Goal: Task Accomplishment & Management: Complete application form

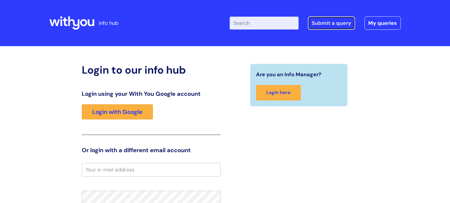
click at [329, 22] on link "Submit a query" at bounding box center [331, 22] width 47 height 13
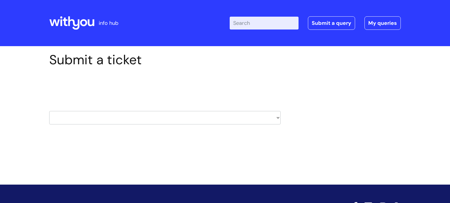
click at [277, 117] on select "HR / People IT and Support Clinical Drug Alerts Finance Accounts Data Support T…" at bounding box center [164, 117] width 231 height 13
select select "it_and_support"
click at [49, 111] on select "HR / People IT and Support Clinical Drug Alerts Finance Accounts Data Support T…" at bounding box center [164, 117] width 231 height 13
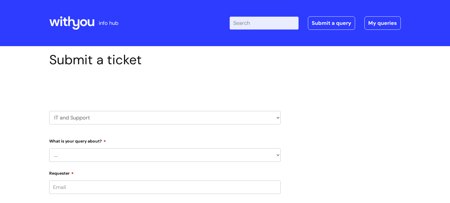
click at [133, 151] on select "... Mobile Phone Reset & MFA Accounts, Starters and Leavers IT Hardware issue I…" at bounding box center [164, 155] width 231 height 13
select select "System/software"
click at [49, 149] on select "... Mobile Phone Reset & MFA Accounts, Starters and Leavers IT Hardware issue I…" at bounding box center [164, 155] width 231 height 13
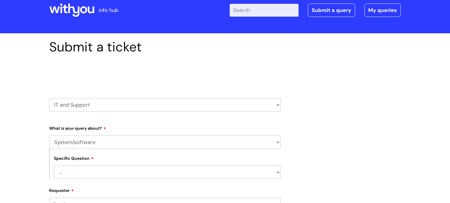
scroll to position [20, 0]
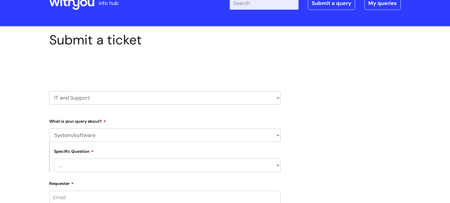
click at [147, 162] on select "... Halo PCMIS Iaptus NHS Email CJSM Email Mitel Another System Google (Workspa…" at bounding box center [167, 165] width 227 height 13
click at [54, 159] on select "... Halo PCMIS Iaptus NHS Email CJSM Email Mitel Another System Google (Workspa…" at bounding box center [167, 165] width 227 height 13
click at [277, 162] on select "... Halo PCMIS Iaptus NHS Email CJSM Email Mitel Another System Google (Workspa…" at bounding box center [167, 165] width 227 height 13
click at [54, 159] on select "... Halo PCMIS Iaptus NHS Email CJSM Email Mitel Another System Google (Workspa…" at bounding box center [167, 165] width 227 height 13
click at [279, 166] on select "... Halo PCMIS Iaptus NHS Email CJSM Email Mitel Another System Google (Workspa…" at bounding box center [167, 165] width 227 height 13
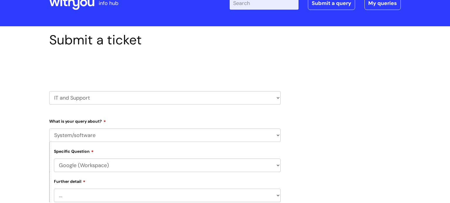
select select "Another System"
click at [54, 159] on select "... Halo PCMIS Iaptus NHS Email CJSM Email Mitel Another System Google (Workspa…" at bounding box center [167, 165] width 227 height 13
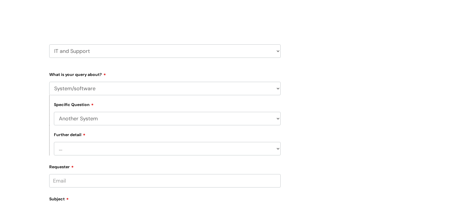
scroll to position [69, 0]
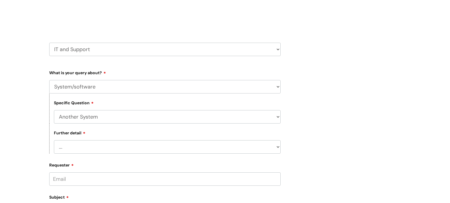
click at [276, 148] on select "... I’ve got a login issue Something else" at bounding box center [167, 147] width 227 height 13
select select "Something else"
click at [54, 141] on select "... I’ve got a login issue Something else" at bounding box center [167, 147] width 227 height 13
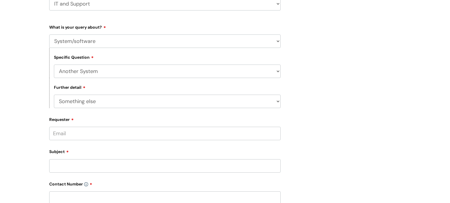
scroll to position [128, 0]
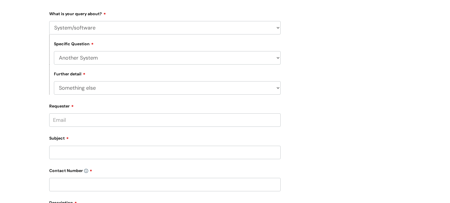
click at [93, 157] on input "Subject" at bounding box center [164, 152] width 231 height 13
click at [85, 120] on input "Requester" at bounding box center [164, 120] width 231 height 13
type input "[EMAIL_ADDRESS][PERSON_NAME][DOMAIN_NAME]"
click at [65, 153] on input "Subject" at bounding box center [164, 153] width 231 height 13
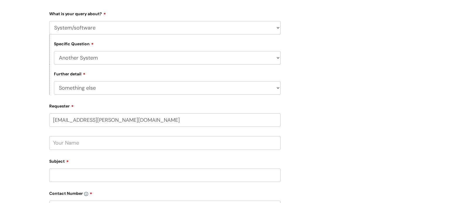
click at [65, 145] on input "text" at bounding box center [164, 142] width 231 height 13
type input "[PERSON_NAME]"
click at [60, 174] on input "Subject" at bounding box center [164, 175] width 231 height 13
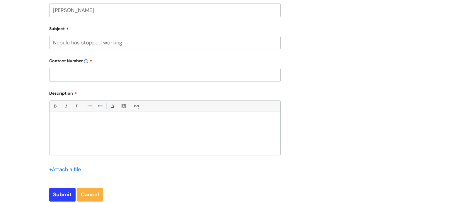
scroll to position [256, 0]
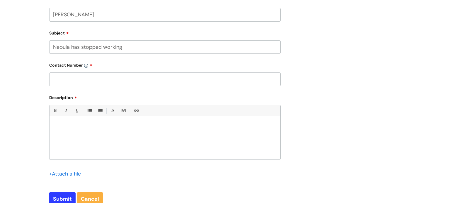
type input "Nebula has stopped working"
click at [67, 78] on input "text" at bounding box center [164, 79] width 231 height 13
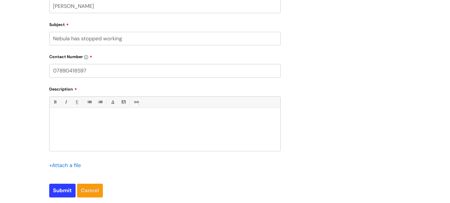
scroll to position [265, 0]
type input "07890418597"
click at [62, 189] on input "Submit" at bounding box center [62, 190] width 26 height 13
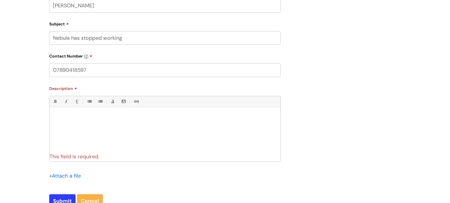
click at [76, 129] on div at bounding box center [164, 130] width 231 height 40
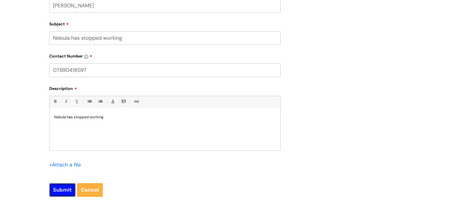
click at [61, 190] on input "Submit" at bounding box center [62, 190] width 26 height 13
type input "Please Wait..."
